Goal: Task Accomplishment & Management: Manage account settings

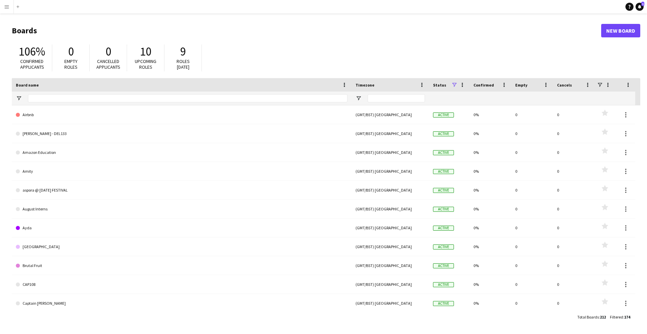
click at [5, 5] on app-icon "Menu" at bounding box center [6, 6] width 5 height 5
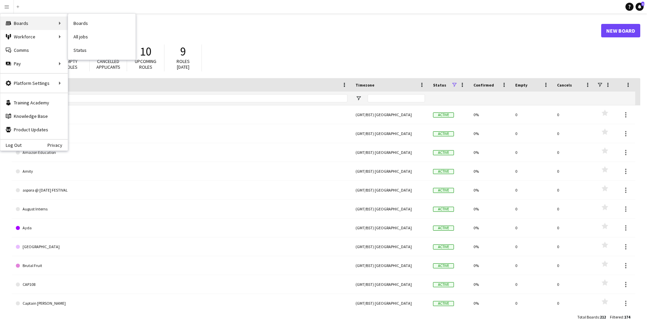
click at [20, 25] on div "Boards Boards" at bounding box center [33, 23] width 67 height 13
click at [20, 38] on div "Workforce Workforce" at bounding box center [33, 36] width 67 height 13
click at [77, 36] on link "My Workforce" at bounding box center [101, 36] width 67 height 13
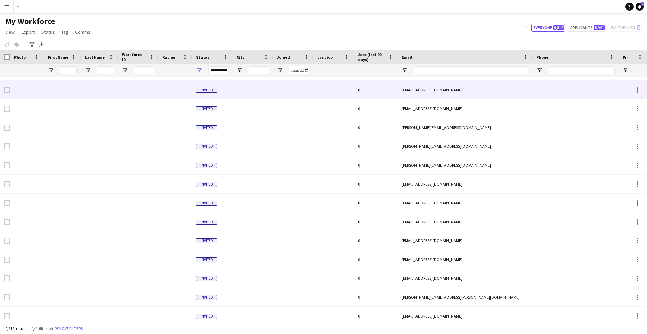
scroll to position [135, 0]
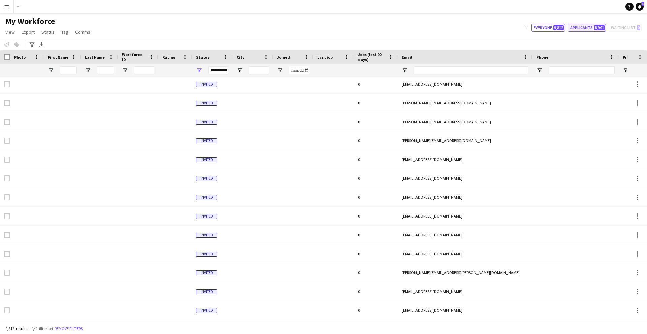
click at [569, 28] on button "Applicants 8,941" at bounding box center [587, 28] width 38 height 8
type input "**********"
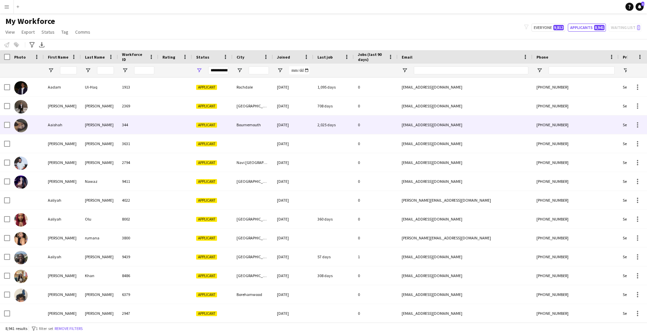
scroll to position [0, 0]
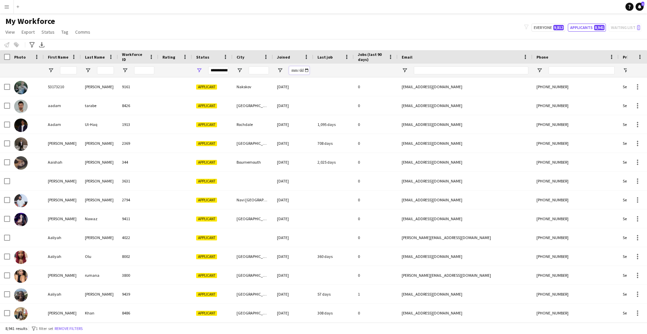
click at [305, 70] on input "Joined Filter Input" at bounding box center [299, 70] width 20 height 8
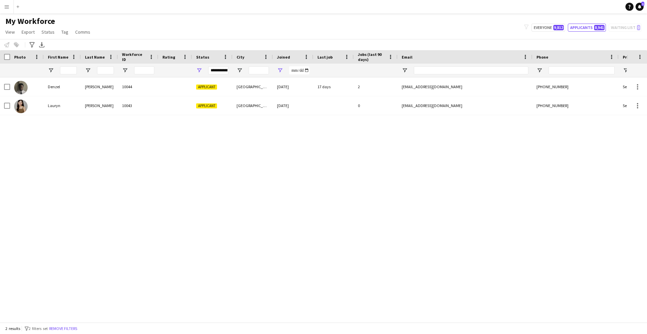
click at [250, 154] on div "[PERSON_NAME] 10044 Applicant [GEOGRAPHIC_DATA] [DATE] 17 days 2 [EMAIL_ADDRESS…" at bounding box center [313, 199] width 627 height 245
click at [307, 71] on input "**********" at bounding box center [299, 70] width 20 height 8
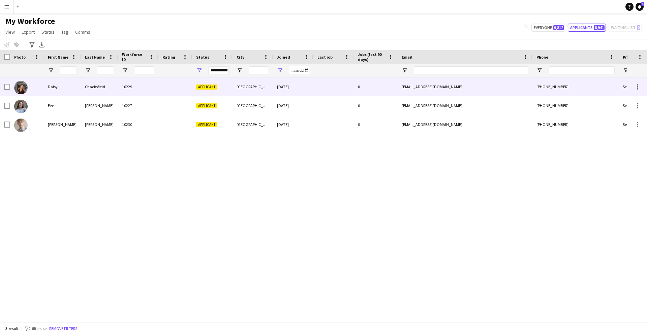
type input "**********"
click at [151, 84] on div "10229" at bounding box center [138, 86] width 40 height 19
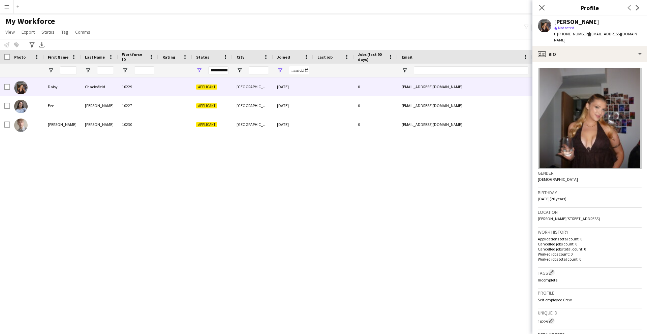
scroll to position [109, 0]
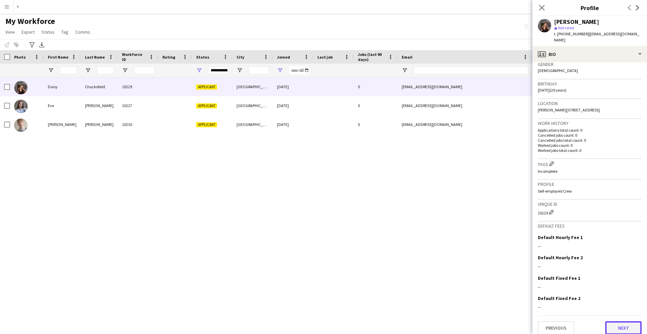
click at [619, 327] on button "Next" at bounding box center [623, 327] width 36 height 13
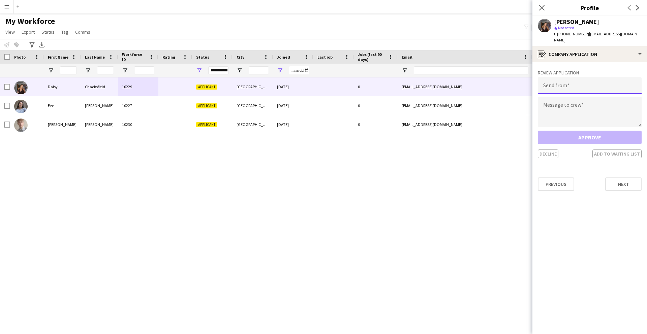
click at [590, 77] on input "email" at bounding box center [590, 85] width 104 height 17
type input "**********"
click at [593, 97] on textarea at bounding box center [590, 112] width 104 height 30
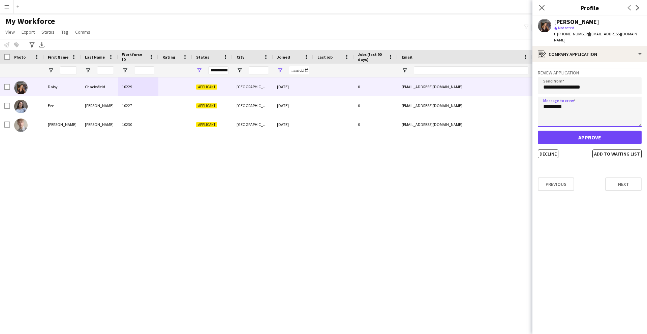
type textarea "*********"
click at [597, 131] on button "Approve" at bounding box center [590, 137] width 104 height 13
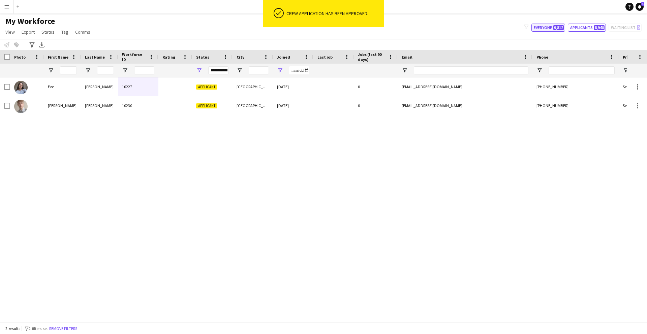
click at [558, 28] on span "9,812" at bounding box center [558, 27] width 10 height 5
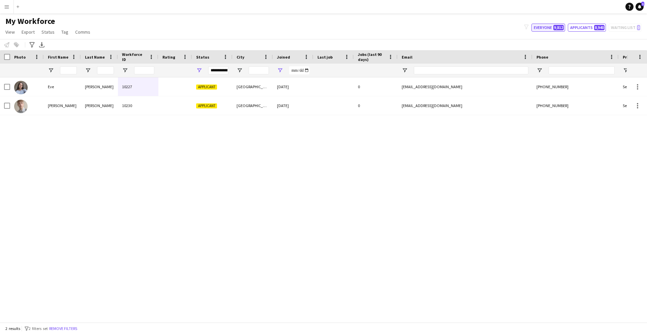
type input "**********"
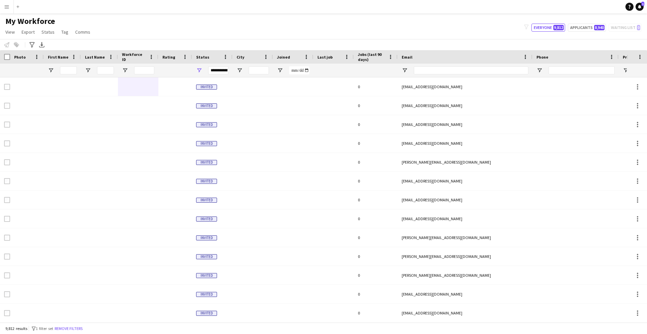
click at [8, 7] on app-icon "Menu" at bounding box center [6, 6] width 5 height 5
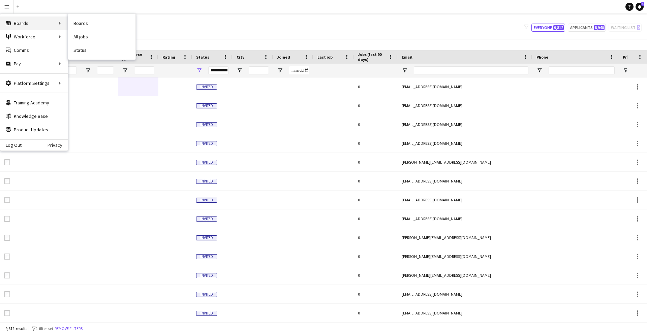
click at [35, 27] on div "Boards Boards" at bounding box center [33, 23] width 67 height 13
click at [18, 8] on app-icon "Add" at bounding box center [18, 6] width 3 height 3
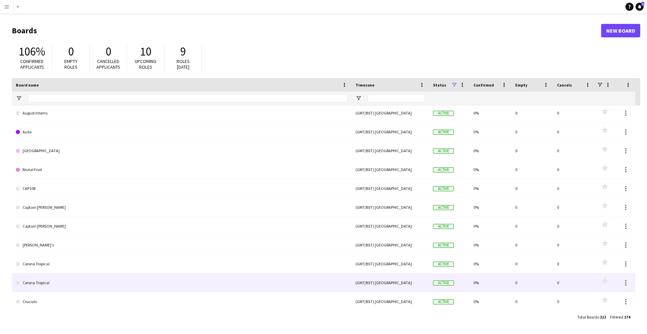
scroll to position [109, 0]
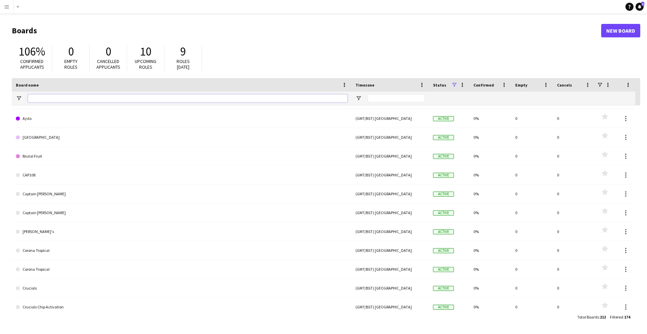
click at [96, 99] on input "Board name Filter Input" at bounding box center [187, 98] width 319 height 8
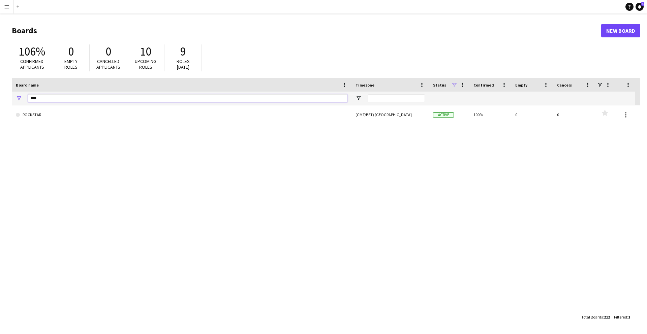
scroll to position [0, 0]
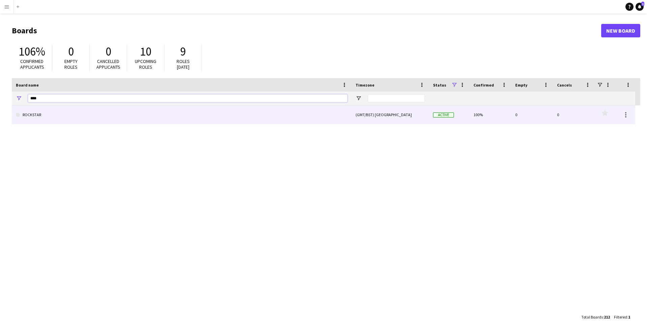
type input "****"
click at [90, 116] on link "ROCKSTAR" at bounding box center [182, 114] width 332 height 19
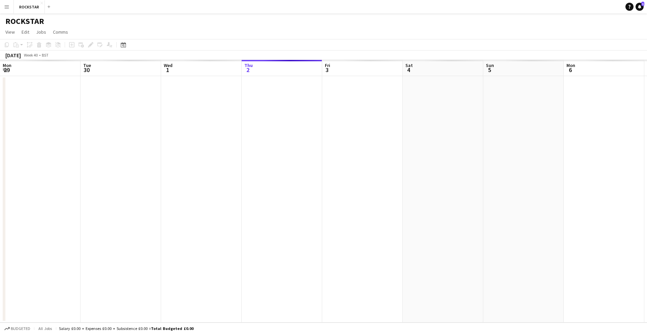
scroll to position [0, 161]
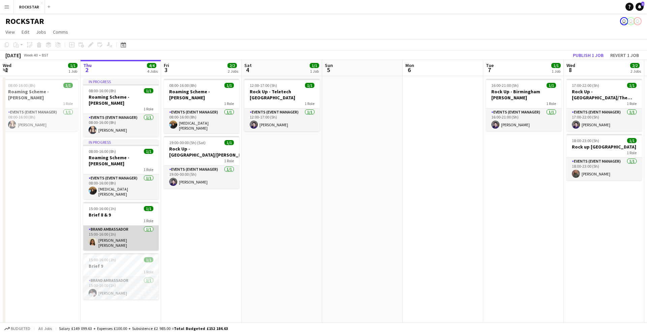
click at [141, 226] on app-card-role "Brand Ambassador [DATE] 15:00-16:00 (1h) [PERSON_NAME] [PERSON_NAME]" at bounding box center [120, 238] width 75 height 25
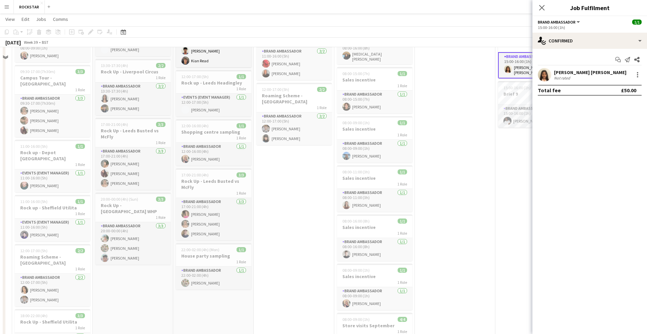
scroll to position [185, 0]
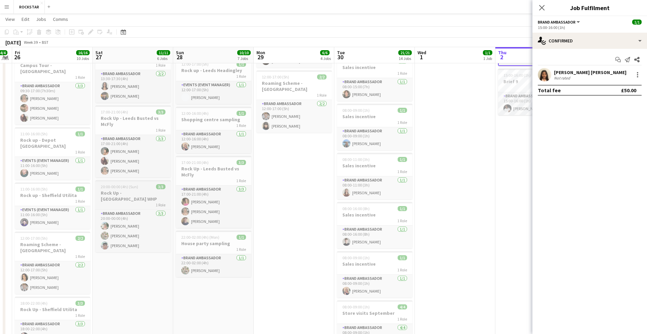
click at [137, 190] on h3 "Rock Up - [GEOGRAPHIC_DATA] WHP" at bounding box center [132, 196] width 75 height 12
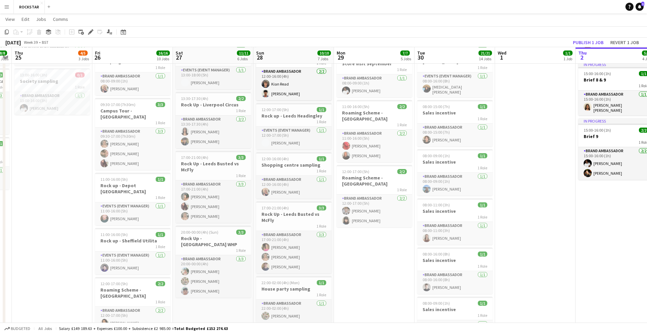
scroll to position [140, 0]
click at [230, 247] on div "1 Role" at bounding box center [213, 249] width 75 height 5
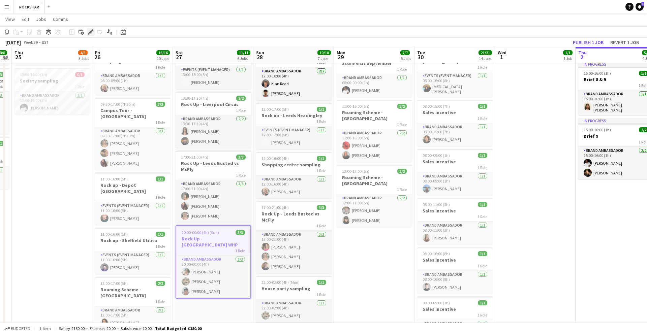
click at [90, 32] on icon at bounding box center [91, 32] width 4 height 4
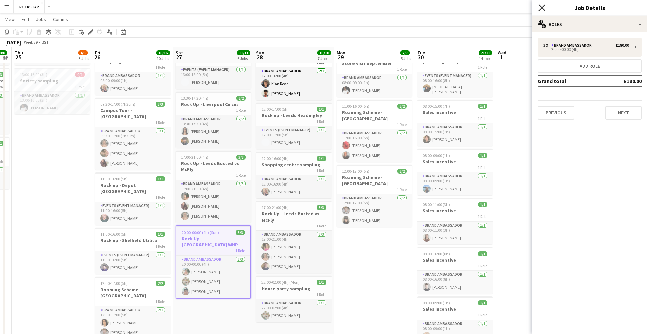
click at [541, 8] on icon at bounding box center [541, 7] width 6 height 6
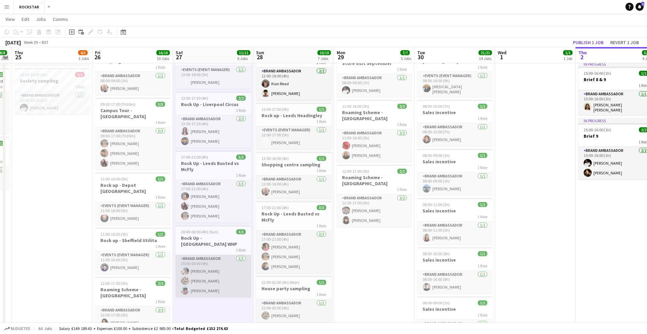
click at [205, 268] on app-card-role "Brand Ambassador [DATE] 20:00-00:00 (4h) [PERSON_NAME] [PERSON_NAME] [PERSON_NA…" at bounding box center [213, 276] width 75 height 42
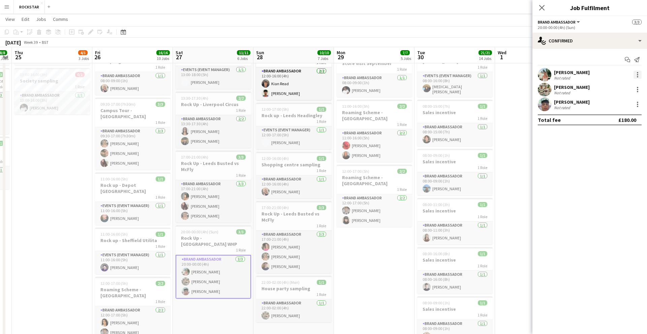
click at [638, 75] on div at bounding box center [637, 74] width 1 height 1
click at [616, 155] on span "Remove" at bounding box center [615, 152] width 42 height 6
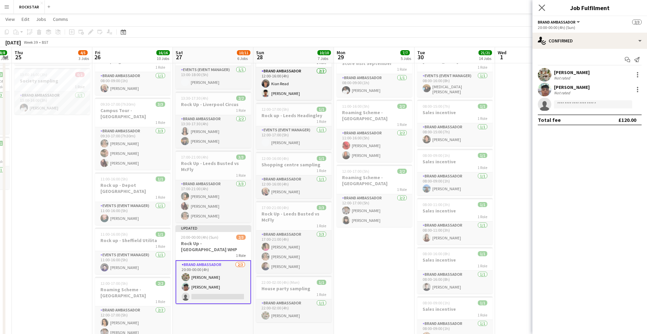
click at [539, 11] on app-icon "Close pop-in" at bounding box center [542, 8] width 10 height 10
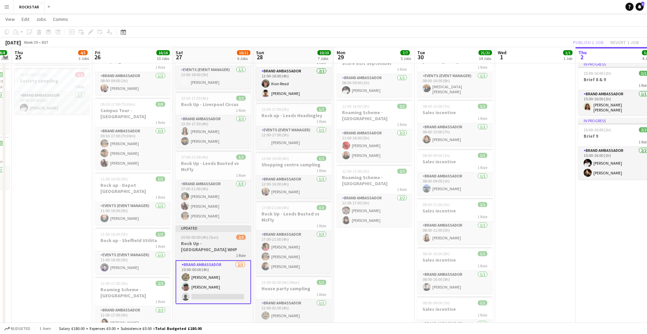
click at [225, 235] on div "20:00-00:00 (4h) (Sun) 2/3" at bounding box center [213, 237] width 75 height 5
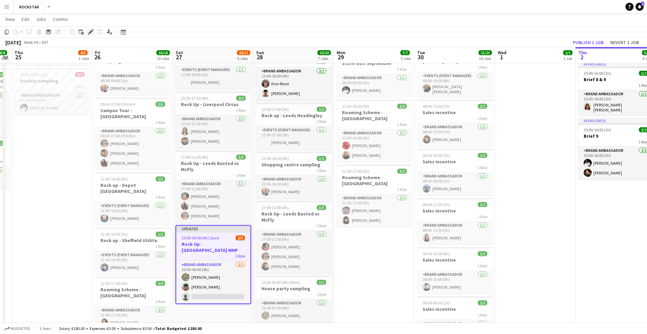
click at [90, 33] on icon at bounding box center [91, 32] width 4 height 4
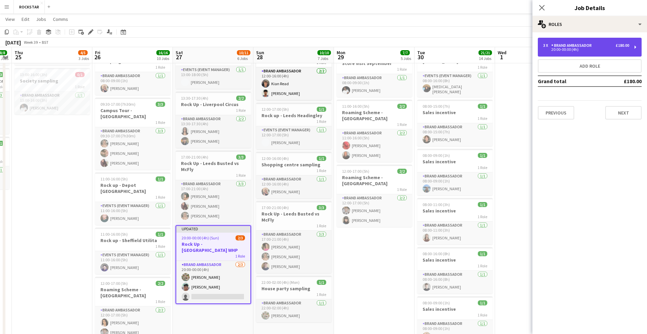
click at [621, 44] on div "£180.00" at bounding box center [622, 45] width 13 height 5
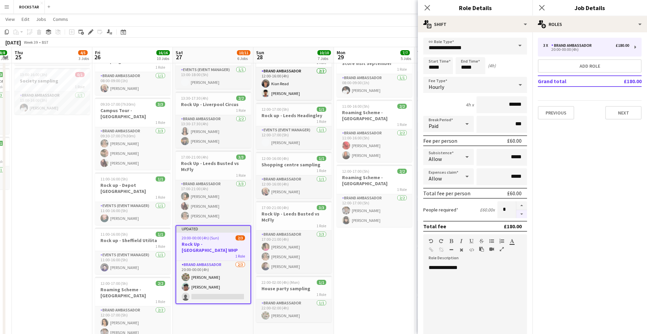
click at [522, 216] on button "button" at bounding box center [521, 214] width 11 height 8
type input "*"
click at [627, 112] on button "Next" at bounding box center [623, 112] width 36 height 13
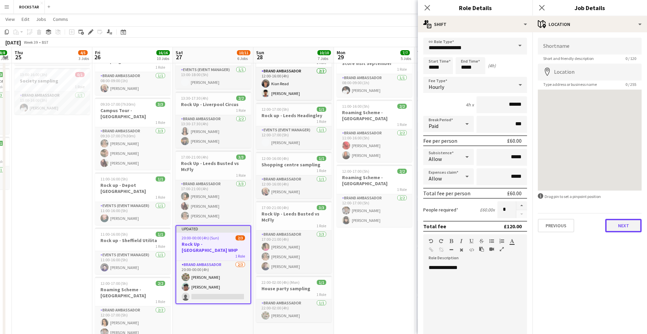
click at [627, 223] on button "Next" at bounding box center [623, 225] width 36 height 13
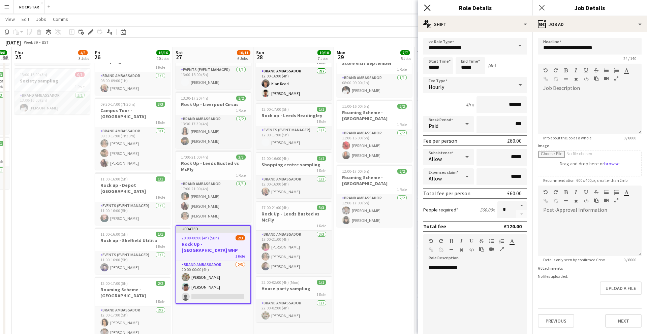
click at [425, 7] on icon "Close pop-in" at bounding box center [427, 7] width 6 height 6
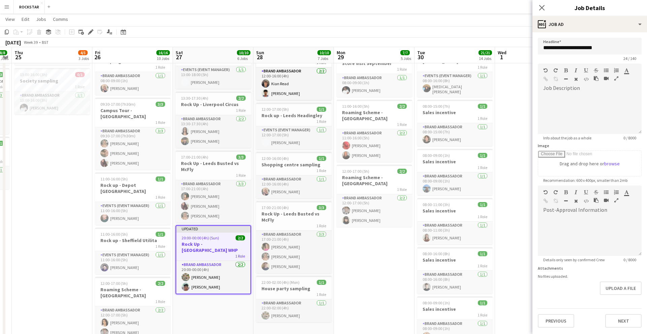
click at [536, 8] on div "Close pop-in" at bounding box center [541, 7] width 19 height 15
click at [542, 9] on icon at bounding box center [541, 7] width 6 height 6
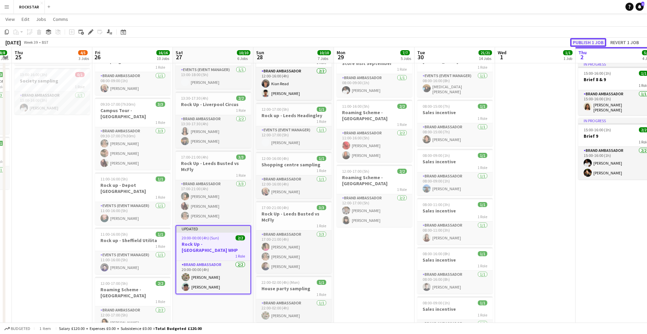
click at [598, 42] on button "Publish 1 job" at bounding box center [588, 42] width 36 height 9
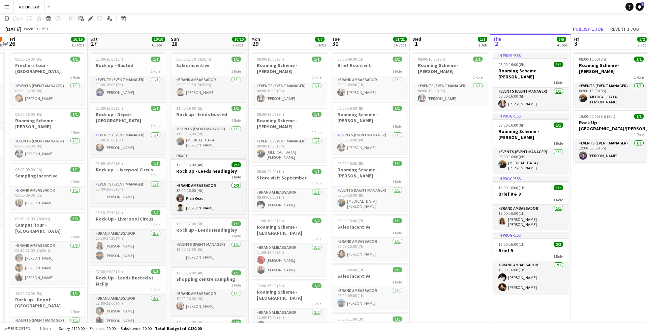
scroll to position [0, 0]
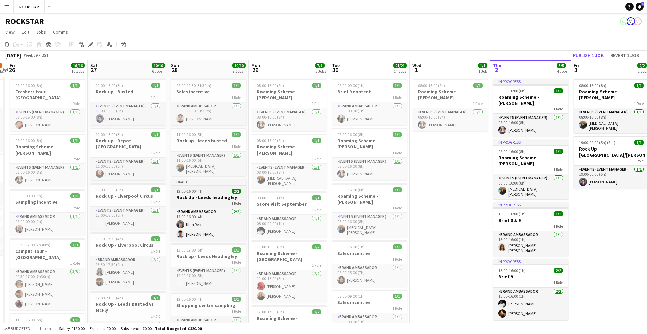
click at [216, 191] on div "12:00-16:00 (4h) 2/2" at bounding box center [208, 191] width 75 height 5
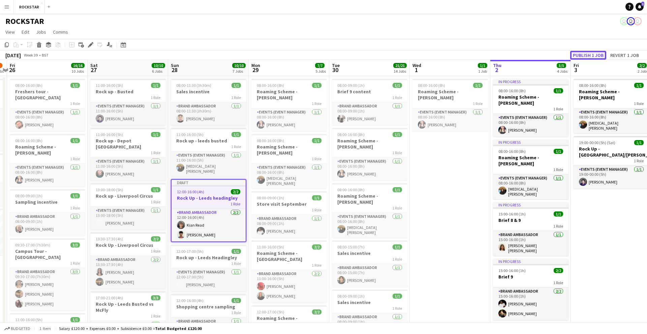
click at [592, 54] on button "Publish 1 job" at bounding box center [588, 55] width 36 height 9
